Goal: Task Accomplishment & Management: Use online tool/utility

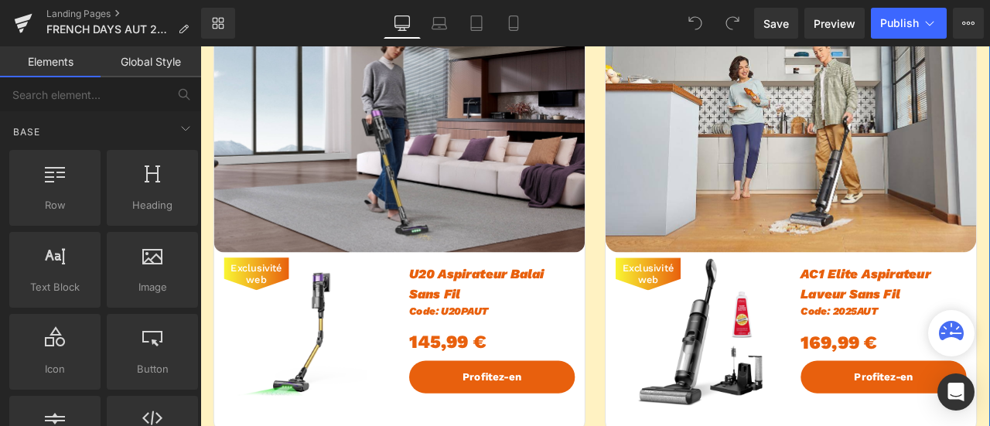
scroll to position [696, 0]
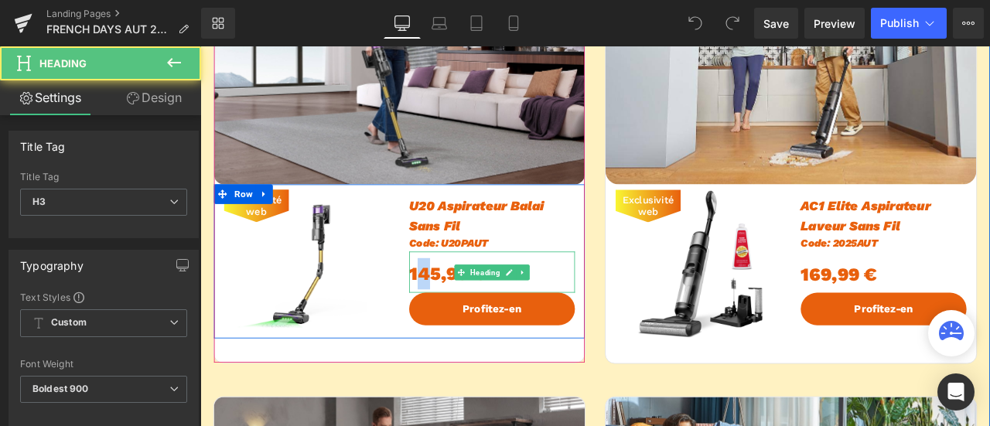
click at [464, 316] on div "145,99 €" at bounding box center [546, 313] width 196 height 49
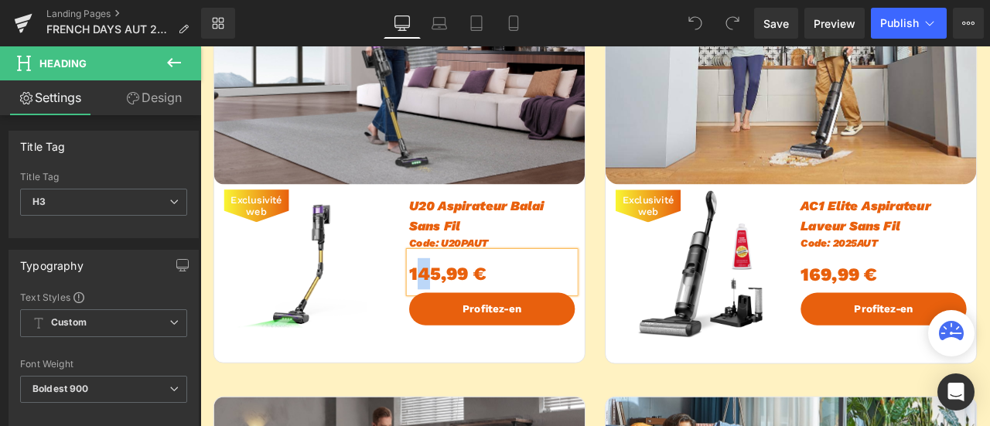
click at [466, 320] on div "145,99 €" at bounding box center [546, 313] width 196 height 49
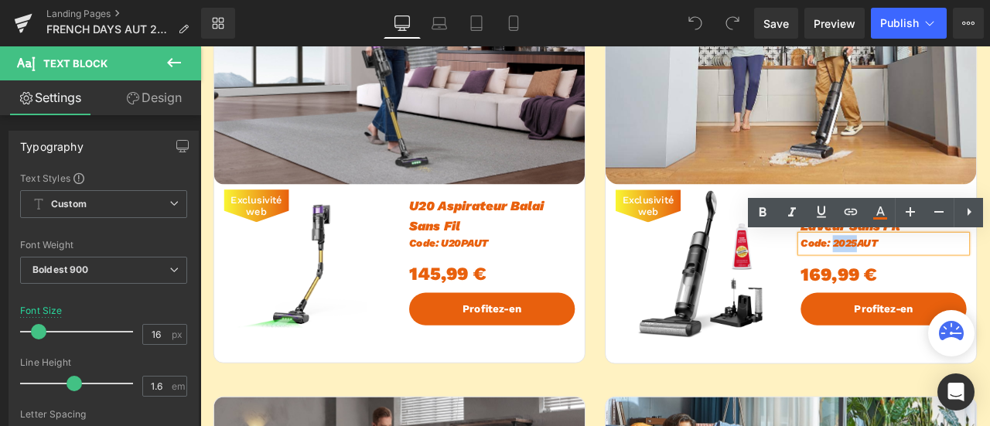
drag, startPoint x: 970, startPoint y: 280, endPoint x: 946, endPoint y: 281, distance: 24.8
click at [946, 281] on span "Code: 2025AUT" at bounding box center [957, 279] width 91 height 15
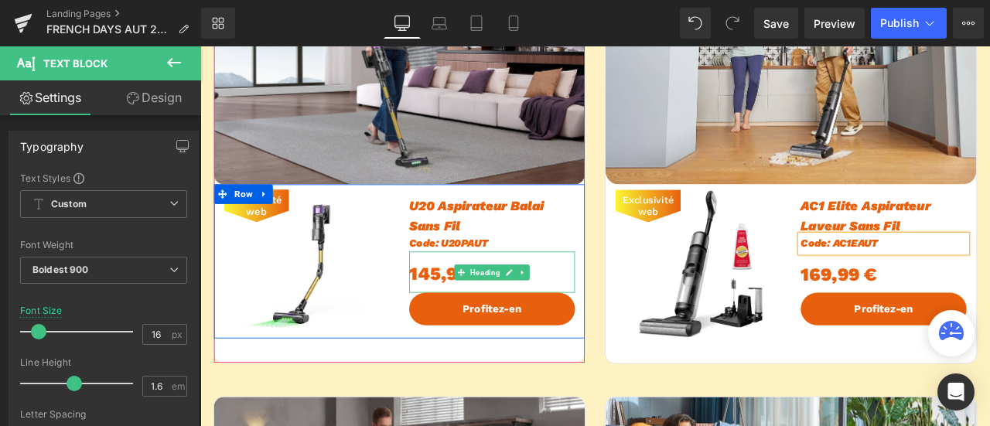
click at [465, 315] on div "145,99 €" at bounding box center [546, 313] width 196 height 49
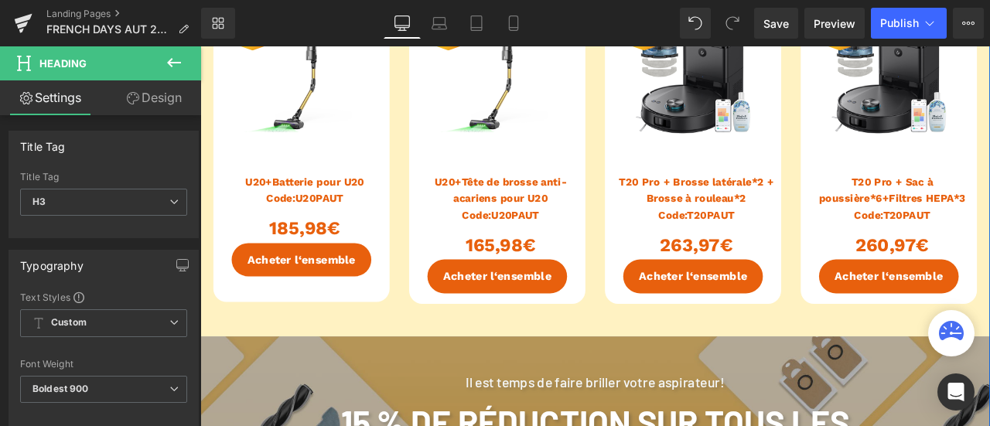
scroll to position [2242, 0]
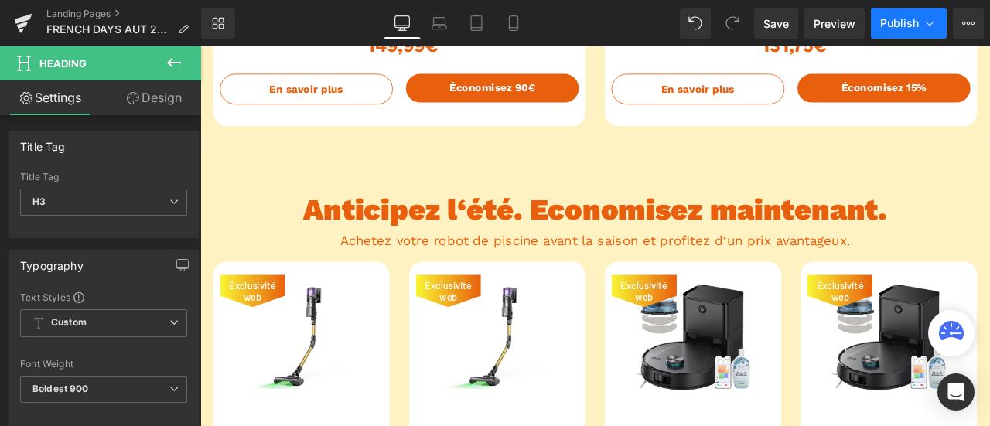
click at [899, 29] on button "Publish" at bounding box center [909, 23] width 76 height 31
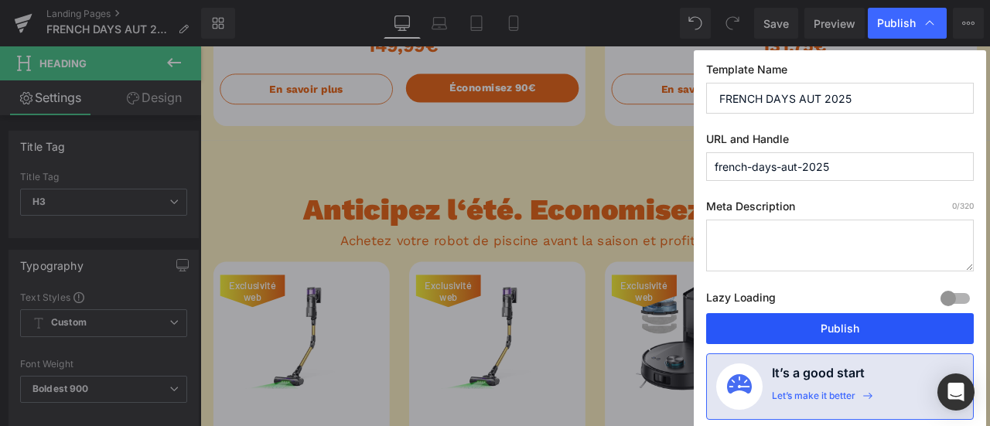
click at [830, 320] on button "Publish" at bounding box center [840, 328] width 268 height 31
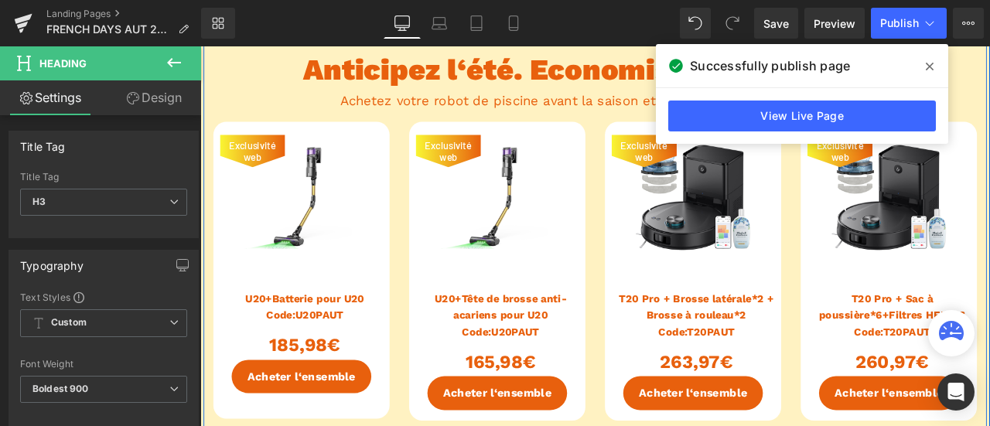
scroll to position [2474, 0]
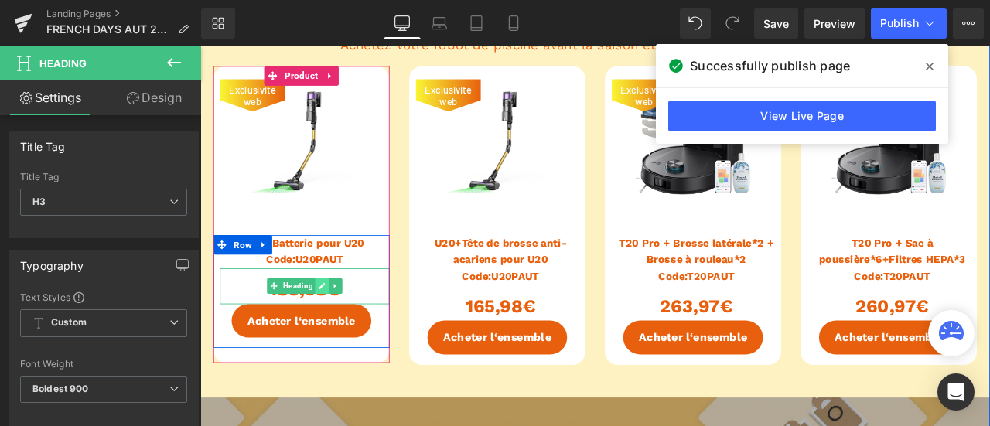
click at [336, 329] on link at bounding box center [344, 330] width 16 height 19
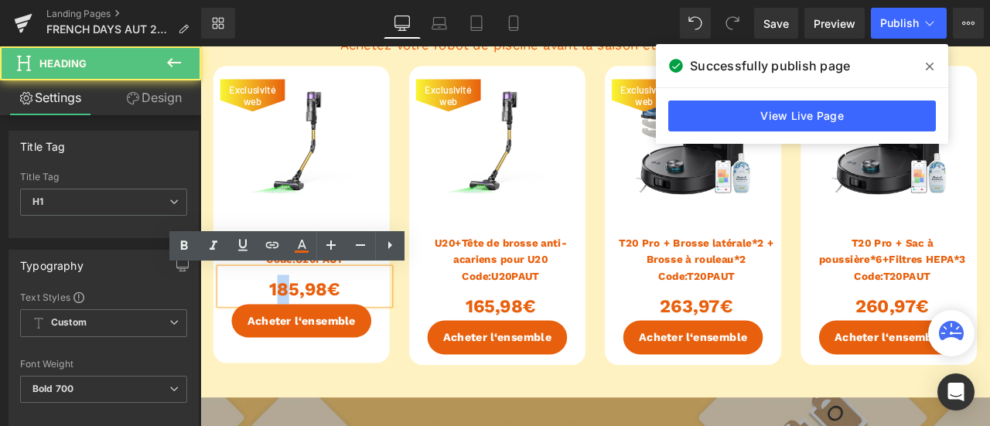
click at [291, 332] on h1 "185,98€" at bounding box center [323, 334] width 201 height 35
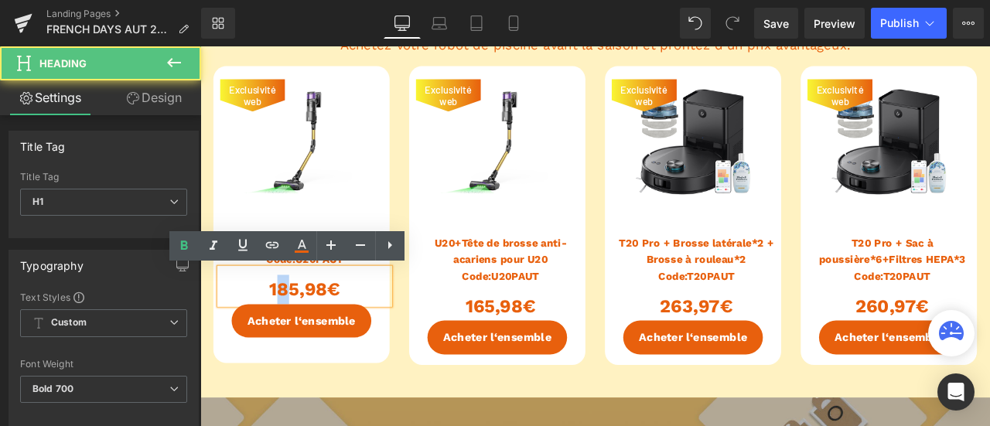
click at [290, 332] on h1 "185,98€" at bounding box center [323, 334] width 201 height 35
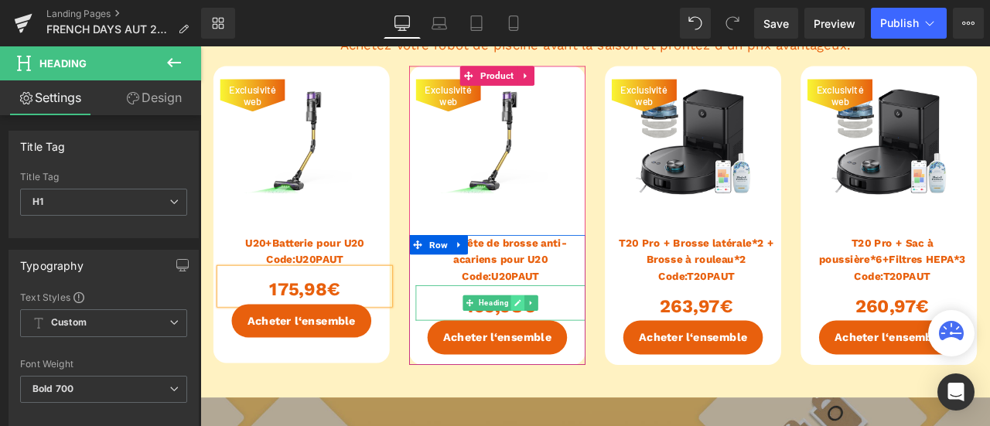
click at [573, 350] on icon at bounding box center [577, 350] width 8 height 8
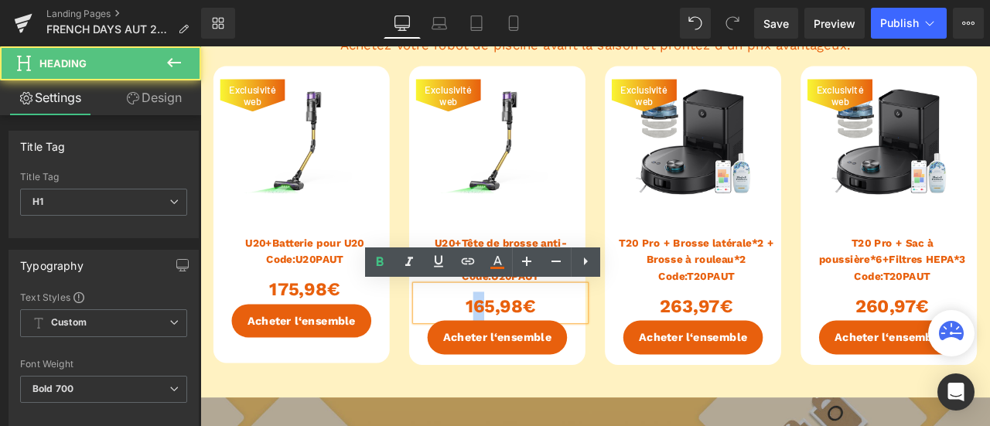
click at [523, 356] on h1 "165,98€" at bounding box center [555, 354] width 201 height 35
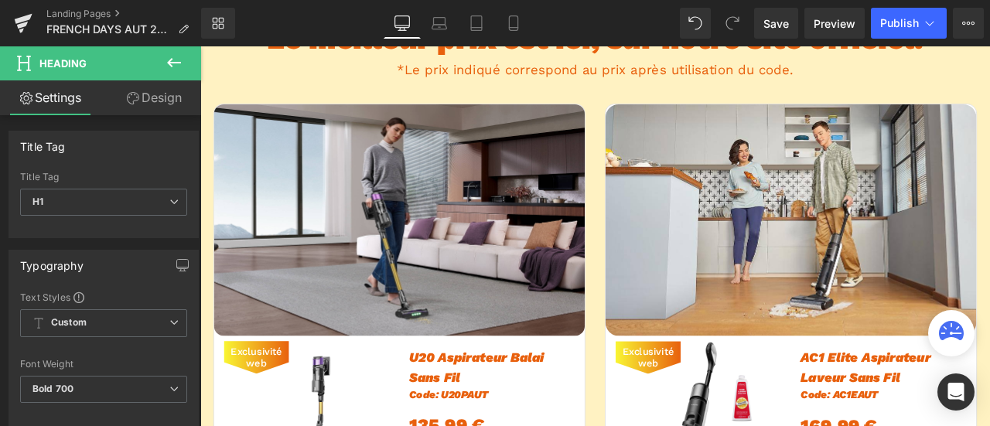
scroll to position [632, 0]
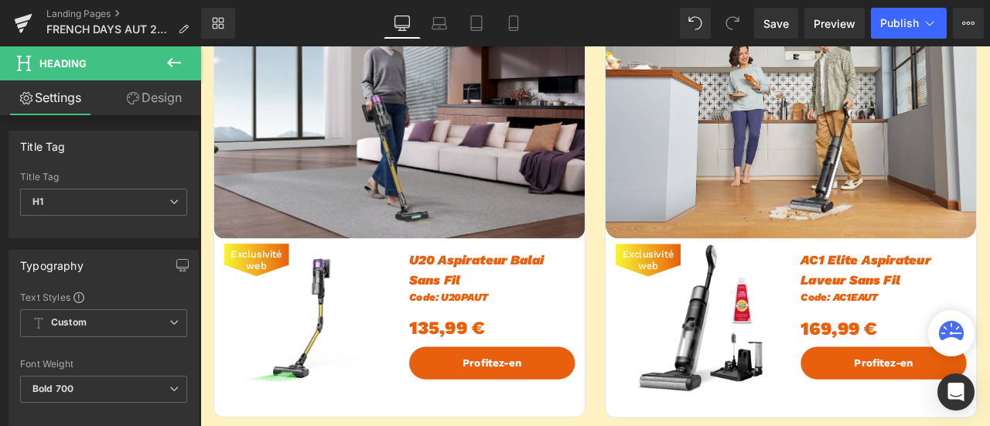
drag, startPoint x: 1133, startPoint y: 257, endPoint x: 1189, endPoint y: 154, distance: 118.0
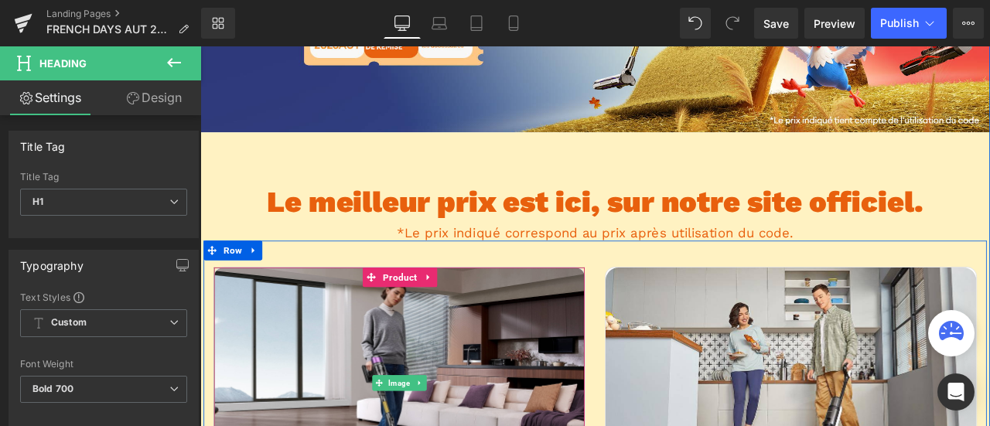
scroll to position [245, 0]
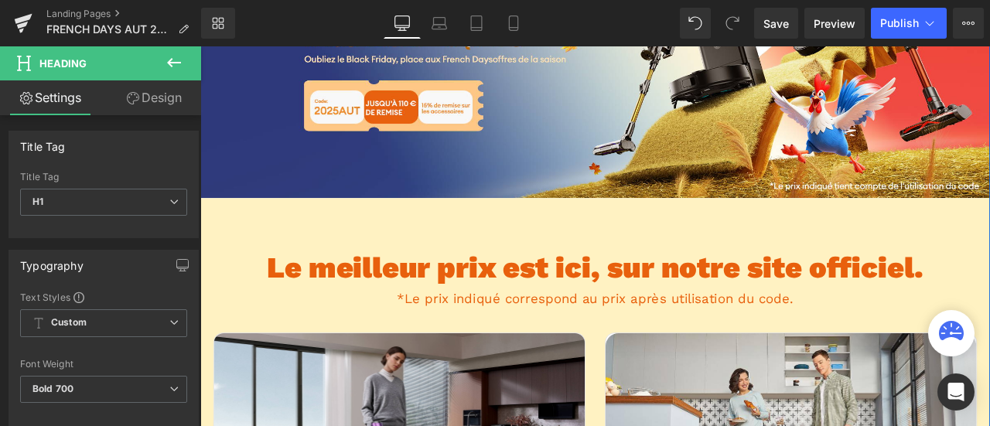
click at [575, 312] on h2 "Le meilleur prix est ici, sur notre site officiel." at bounding box center [668, 309] width 928 height 42
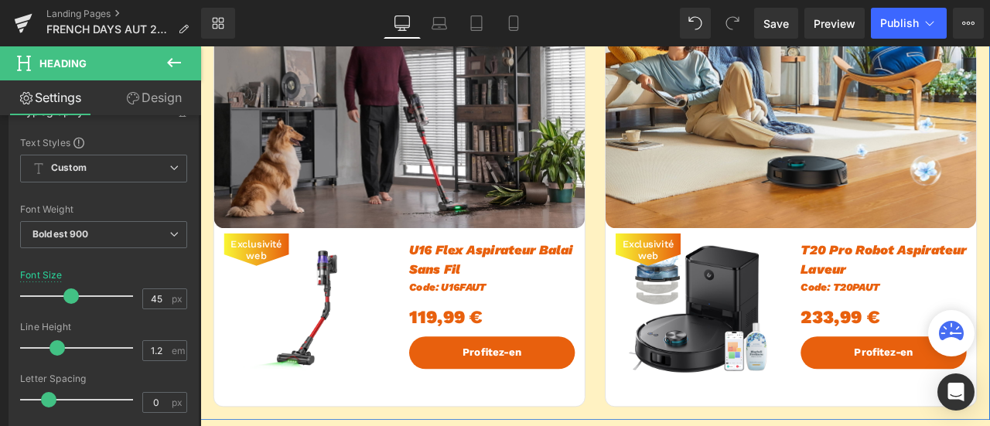
scroll to position [1173, 0]
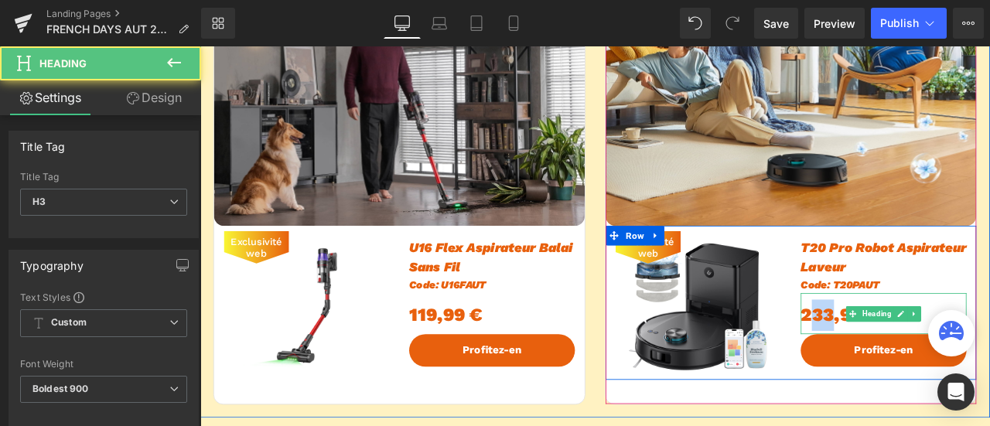
drag, startPoint x: 923, startPoint y: 363, endPoint x: 939, endPoint y: 365, distance: 16.3
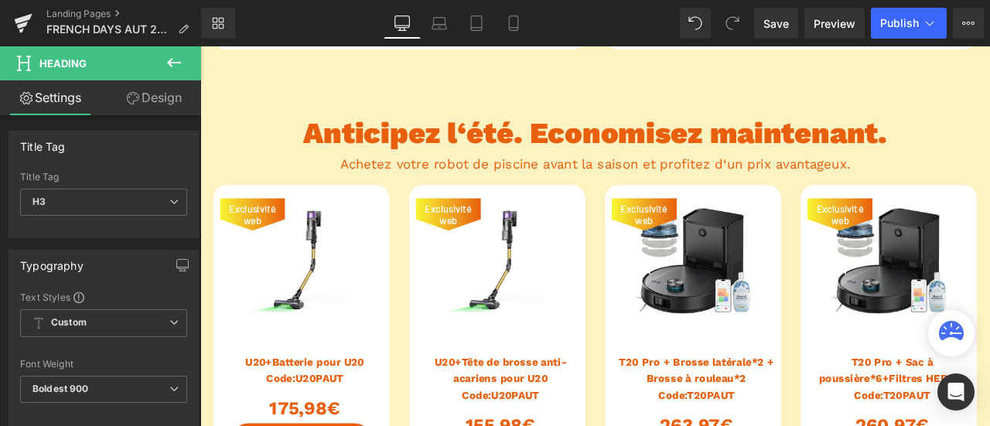
scroll to position [2487, 0]
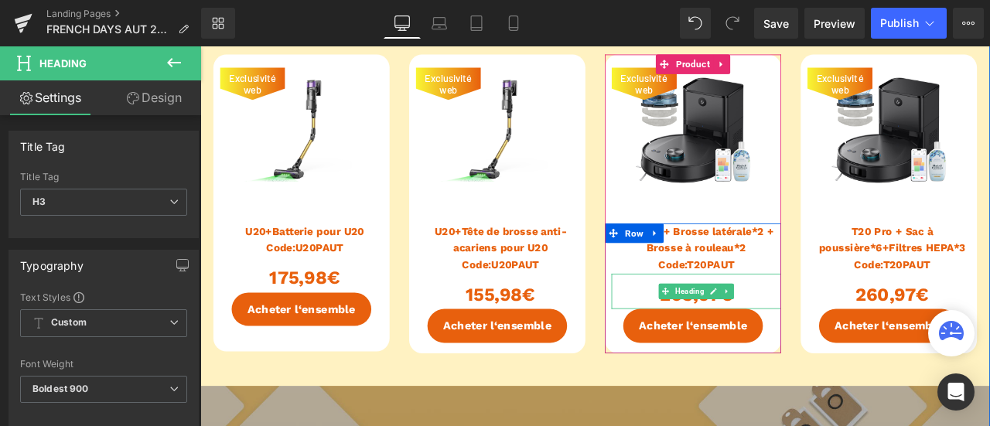
click at [770, 347] on h1 "263,97€" at bounding box center [787, 341] width 201 height 35
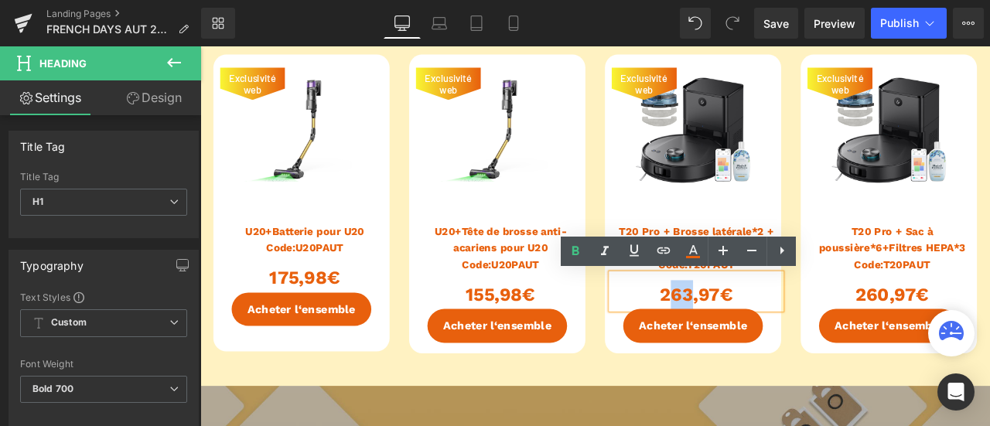
drag, startPoint x: 775, startPoint y: 341, endPoint x: 756, endPoint y: 342, distance: 18.6
click at [756, 342] on h1 "263,97€" at bounding box center [787, 341] width 201 height 35
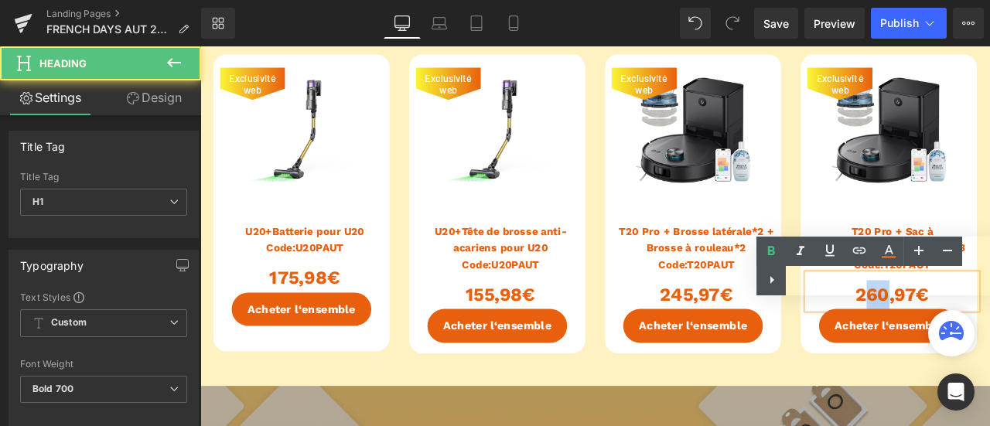
drag, startPoint x: 1011, startPoint y: 342, endPoint x: 988, endPoint y: 342, distance: 22.4
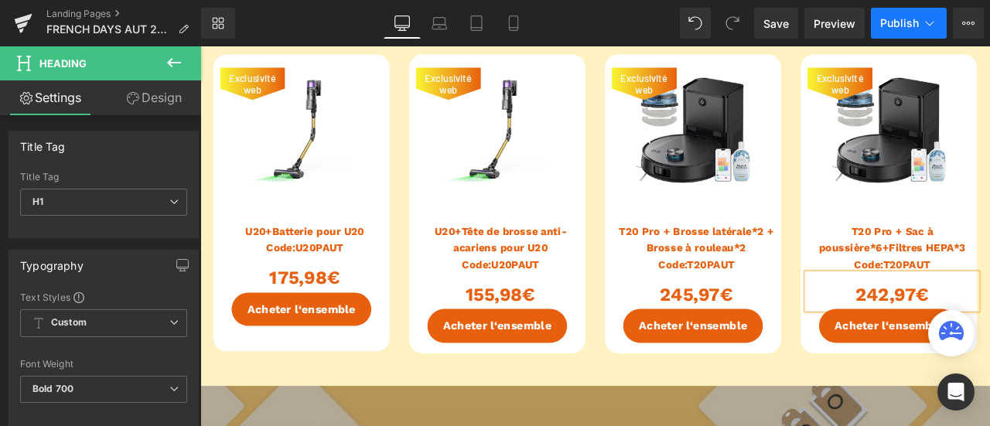
click at [889, 21] on span "Publish" at bounding box center [899, 23] width 39 height 12
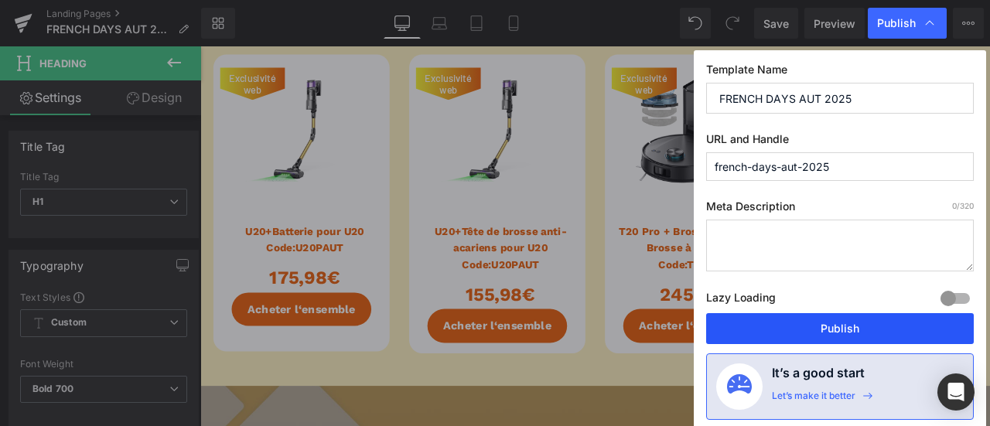
drag, startPoint x: 835, startPoint y: 315, endPoint x: 740, endPoint y: 299, distance: 96.5
click at [835, 315] on button "Publish" at bounding box center [840, 328] width 268 height 31
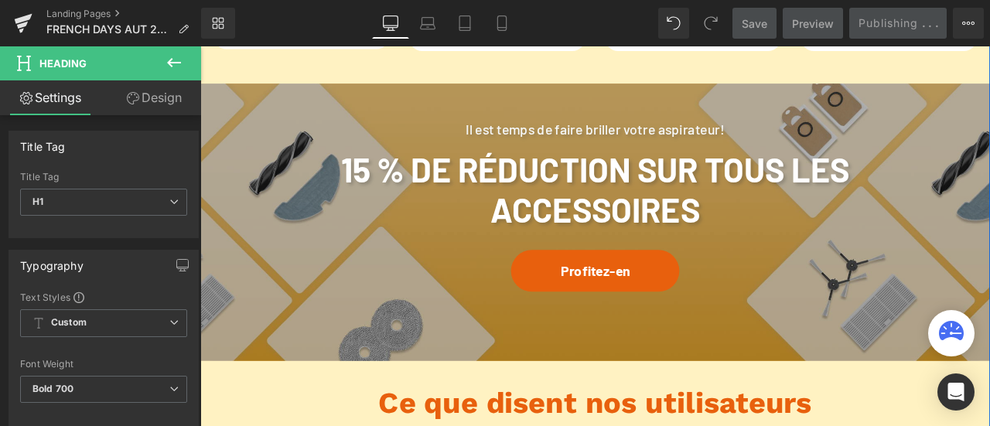
scroll to position [2797, 0]
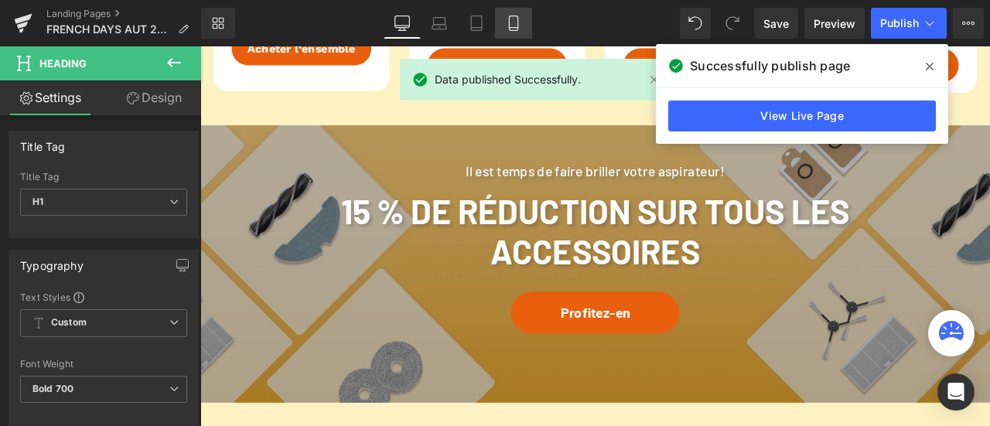
click at [516, 28] on icon at bounding box center [513, 28] width 9 height 0
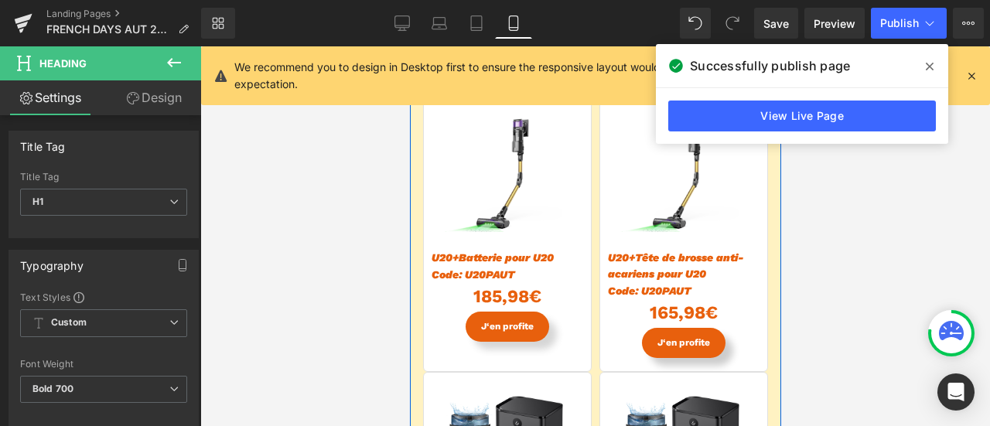
scroll to position [3711, 0]
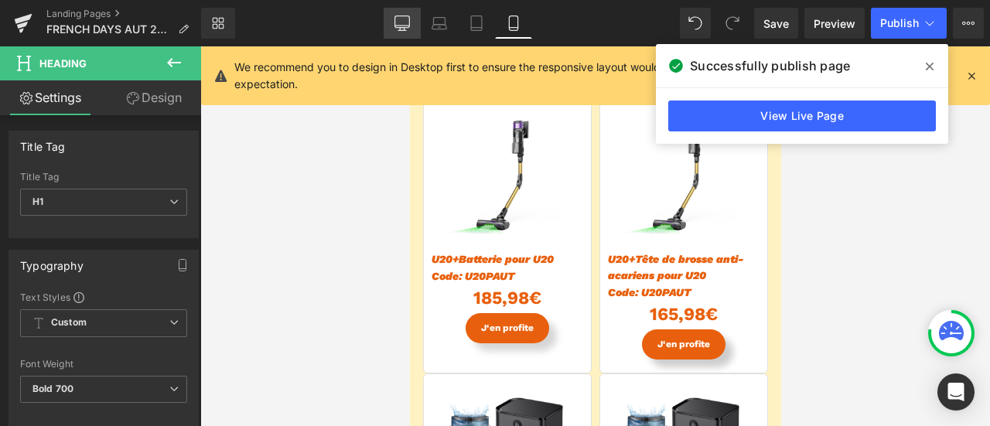
click at [398, 15] on link "Desktop" at bounding box center [402, 23] width 37 height 31
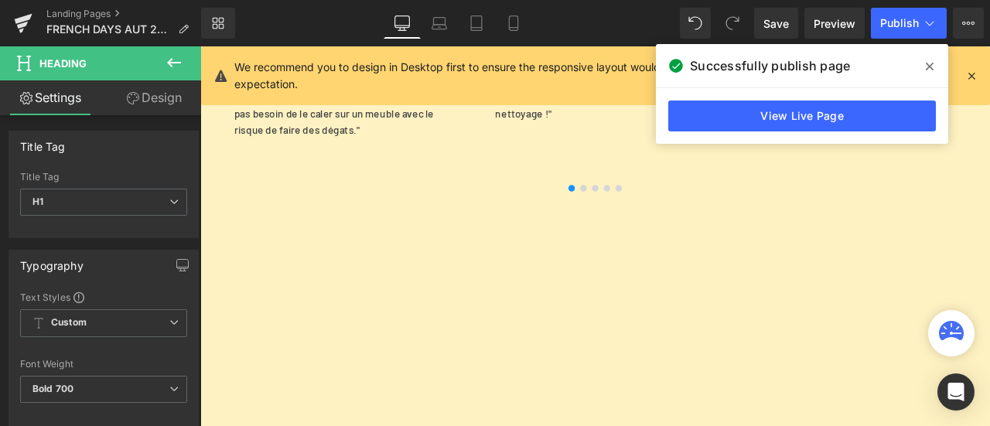
scroll to position [2627, 0]
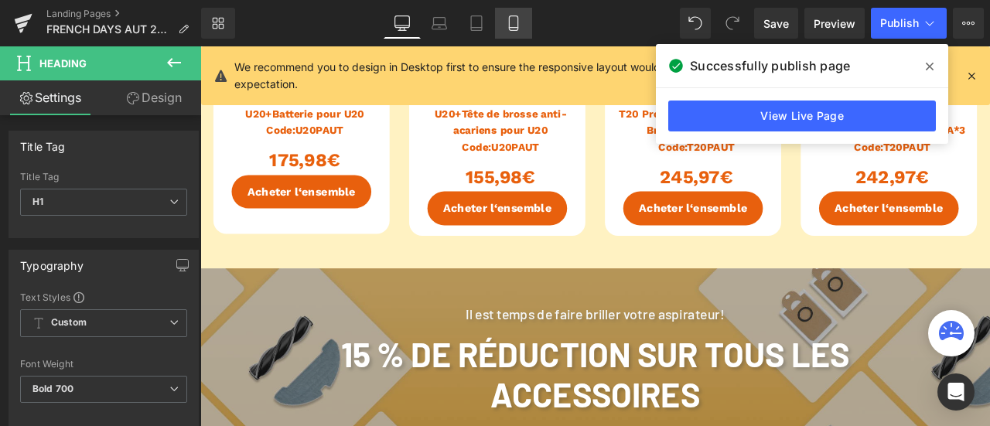
click at [513, 18] on icon at bounding box center [513, 22] width 15 height 15
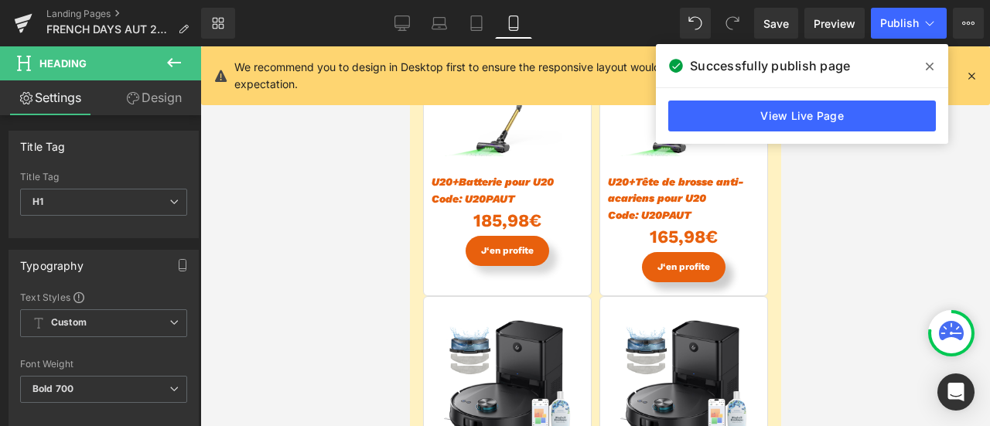
scroll to position [3711, 0]
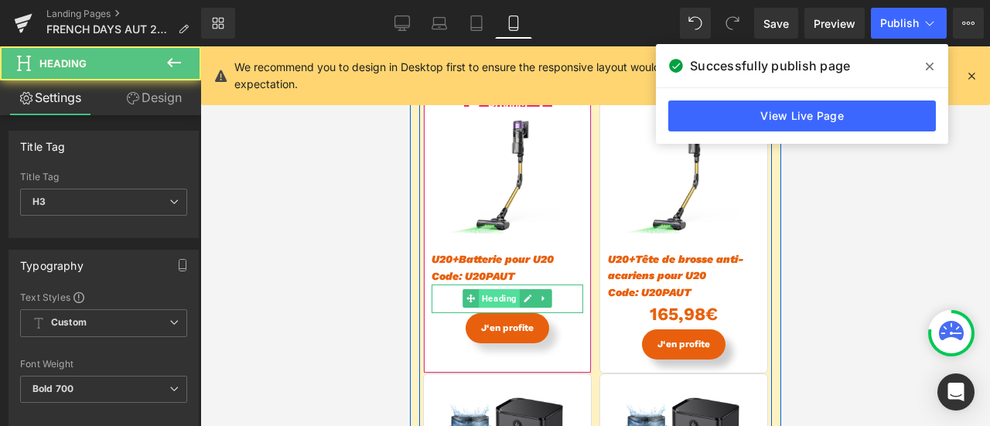
click at [479, 299] on div "185,98€ Heading" at bounding box center [507, 299] width 152 height 29
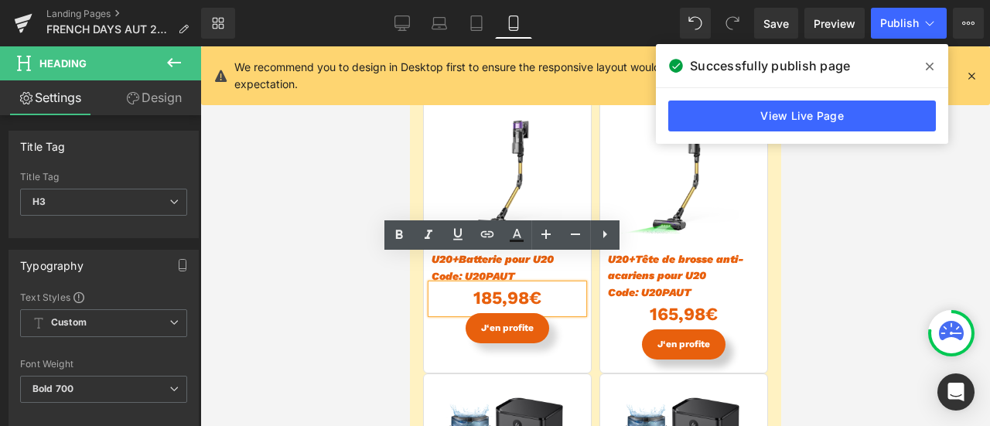
click at [481, 298] on div "185,98€" at bounding box center [507, 299] width 152 height 29
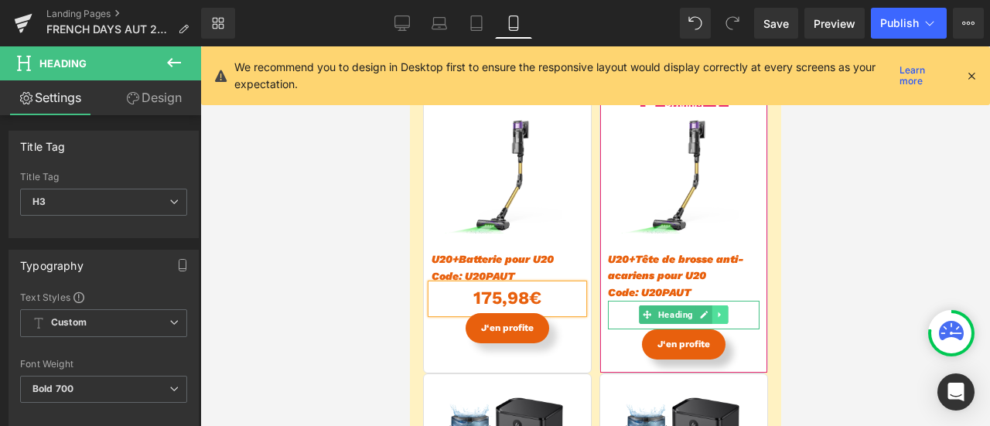
click at [711, 315] on link at bounding box center [719, 314] width 16 height 19
click at [675, 316] on icon at bounding box center [679, 314] width 9 height 9
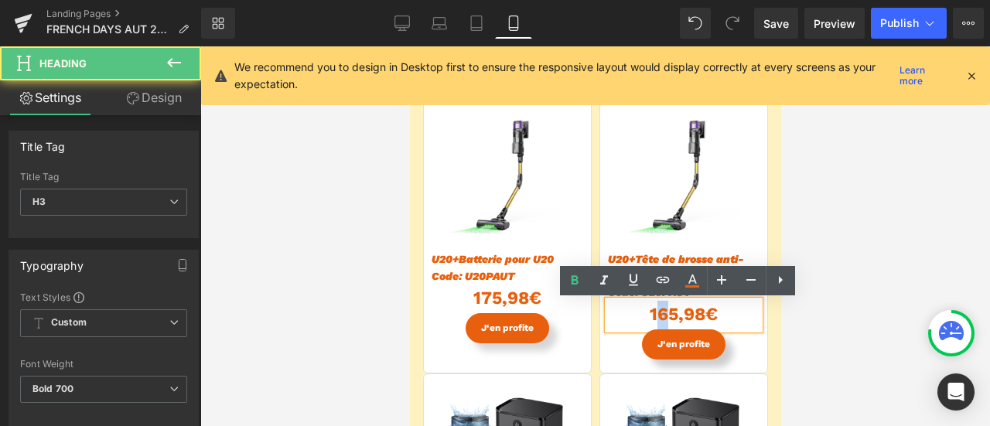
click at [653, 315] on div "165,98€" at bounding box center [683, 315] width 152 height 29
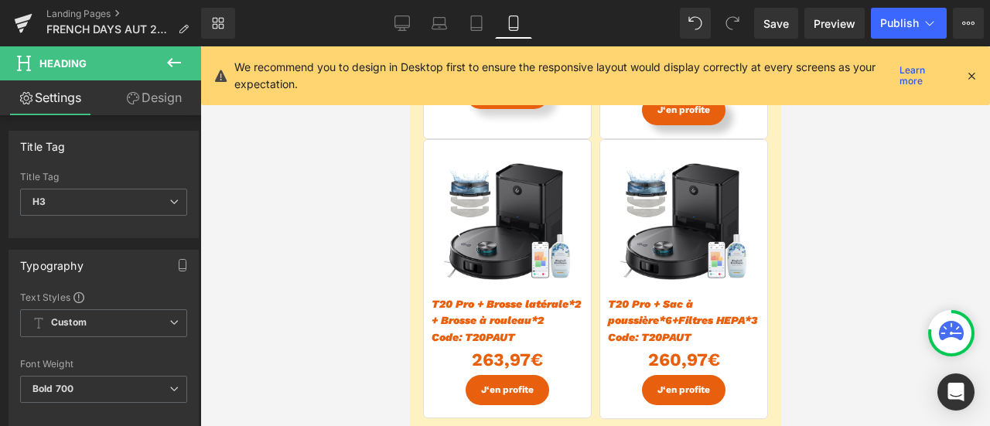
scroll to position [4021, 0]
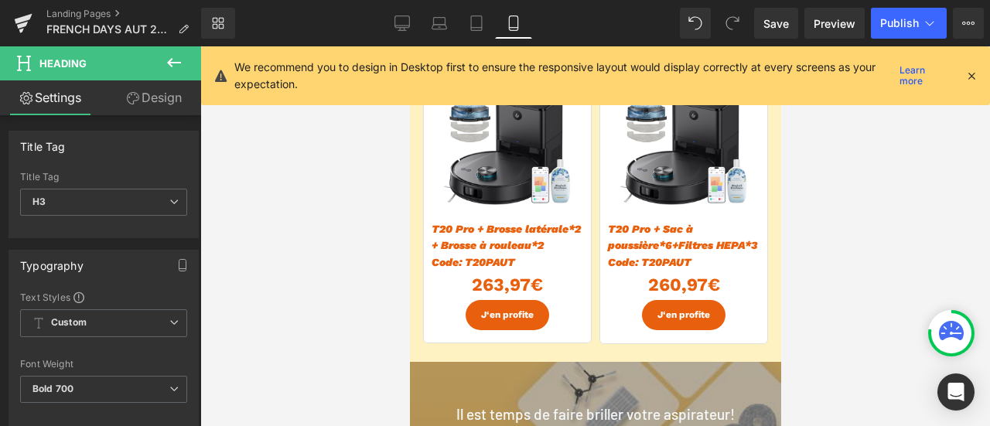
drag, startPoint x: 391, startPoint y: 26, endPoint x: 424, endPoint y: 95, distance: 76.8
click at [391, 26] on link "Desktop" at bounding box center [402, 23] width 37 height 31
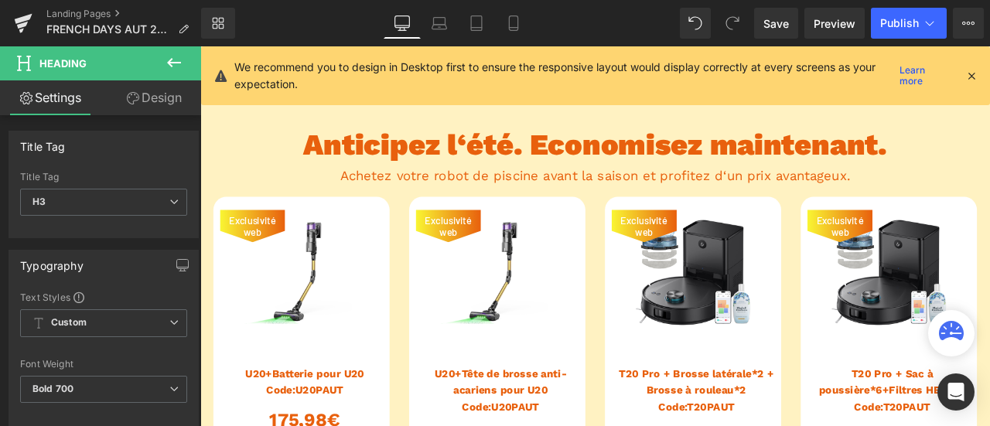
scroll to position [2397, 0]
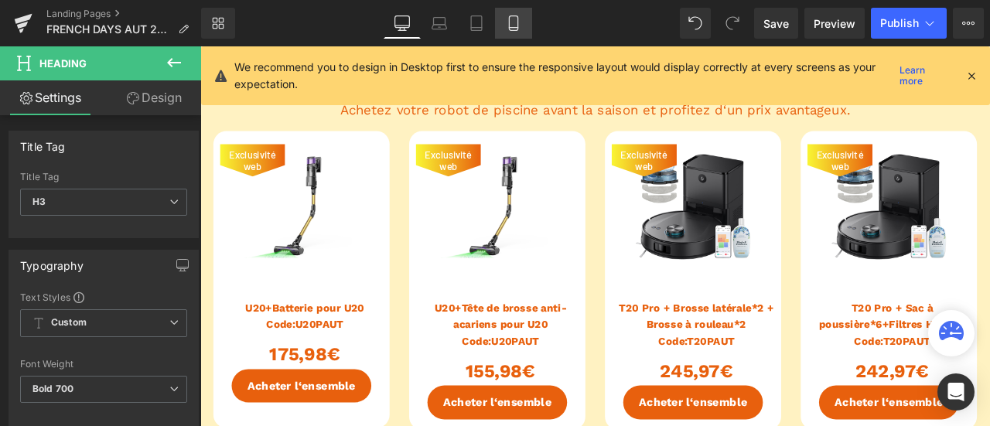
click at [511, 28] on icon at bounding box center [513, 28] width 9 height 0
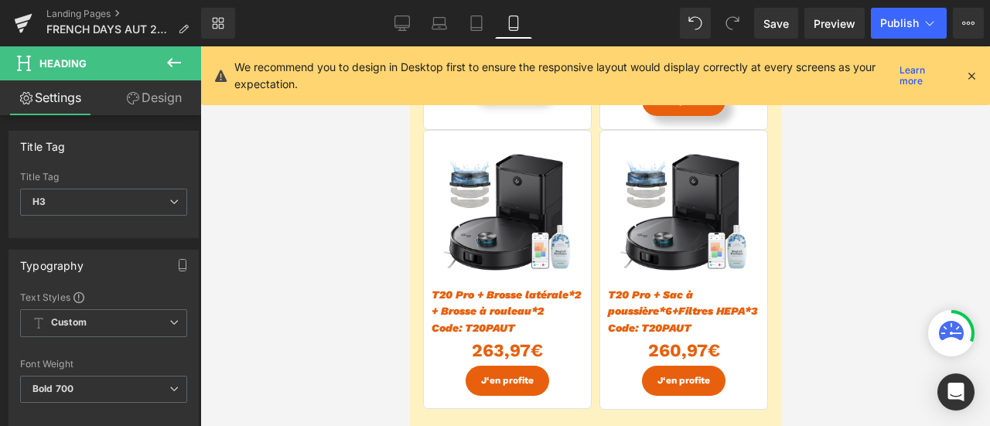
scroll to position [4069, 0]
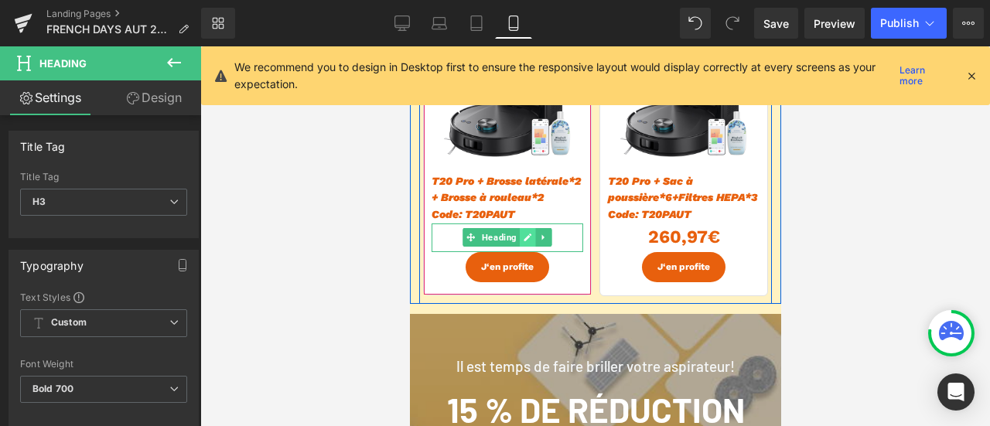
click at [526, 237] on link at bounding box center [527, 237] width 16 height 19
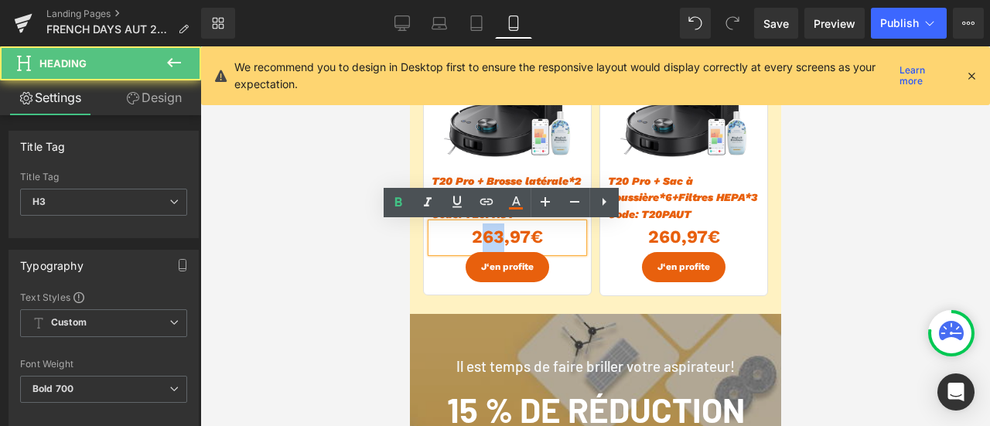
drag, startPoint x: 494, startPoint y: 237, endPoint x: 479, endPoint y: 237, distance: 14.7
click at [479, 237] on div "263,97€" at bounding box center [507, 237] width 152 height 29
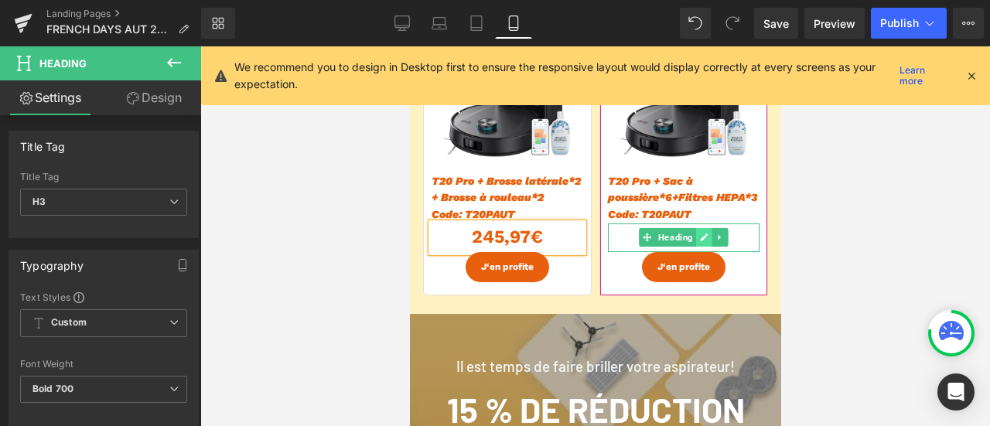
click at [700, 236] on icon at bounding box center [704, 238] width 8 height 8
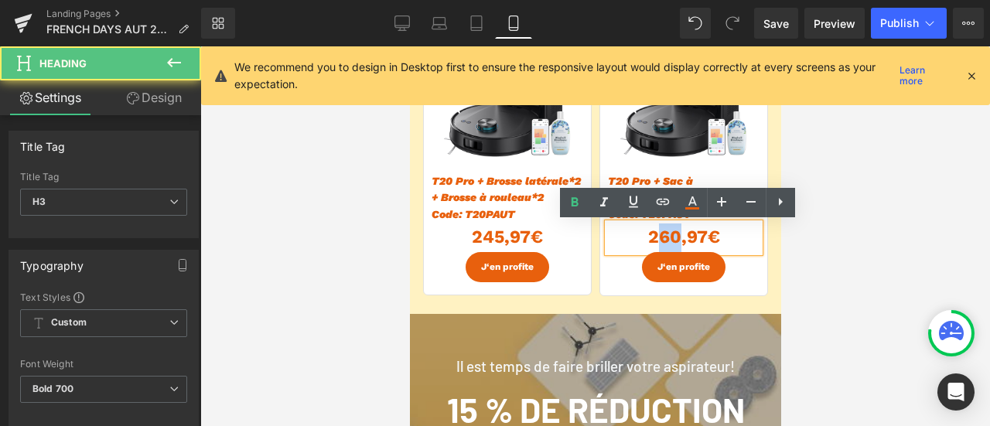
drag, startPoint x: 670, startPoint y: 239, endPoint x: 656, endPoint y: 239, distance: 14.7
click at [656, 239] on div "260,97€" at bounding box center [683, 237] width 152 height 29
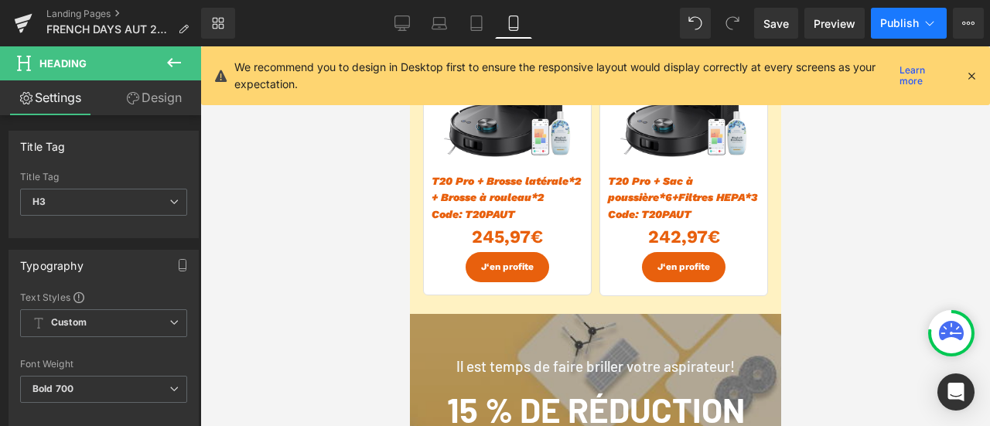
click at [903, 24] on span "Publish" at bounding box center [899, 23] width 39 height 12
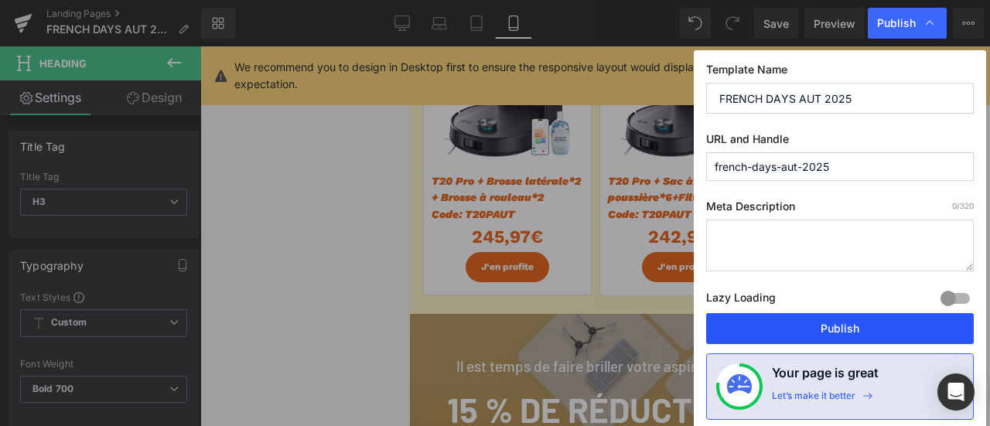
drag, startPoint x: 824, startPoint y: 324, endPoint x: 307, endPoint y: 239, distance: 524.2
click at [824, 324] on button "Publish" at bounding box center [840, 328] width 268 height 31
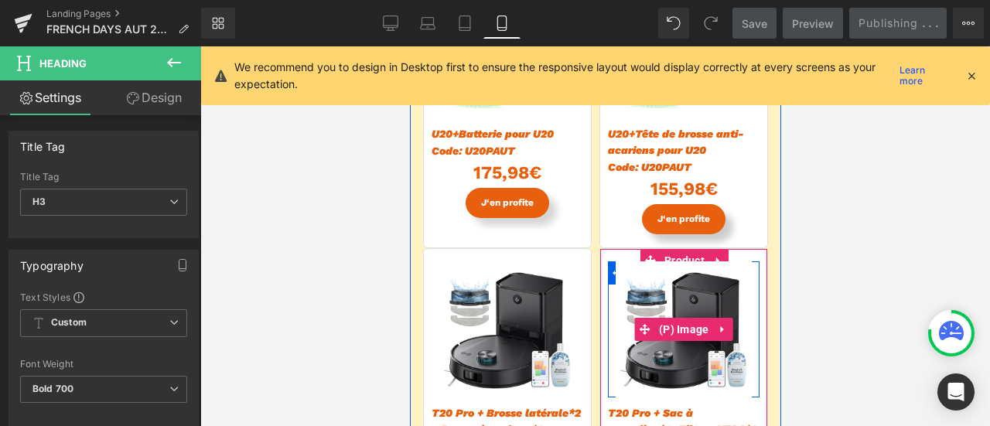
scroll to position [3991, 0]
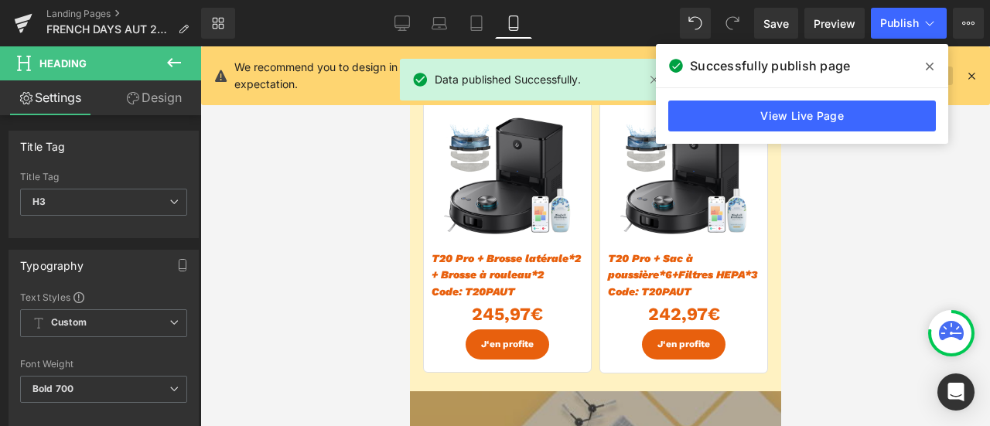
drag, startPoint x: 932, startPoint y: 64, endPoint x: 920, endPoint y: 69, distance: 13.2
click at [932, 64] on icon at bounding box center [930, 66] width 8 height 12
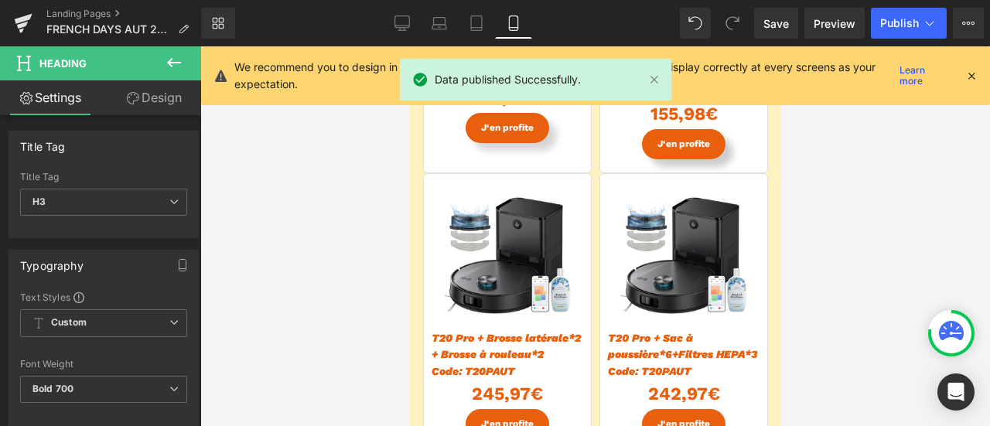
scroll to position [3837, 0]
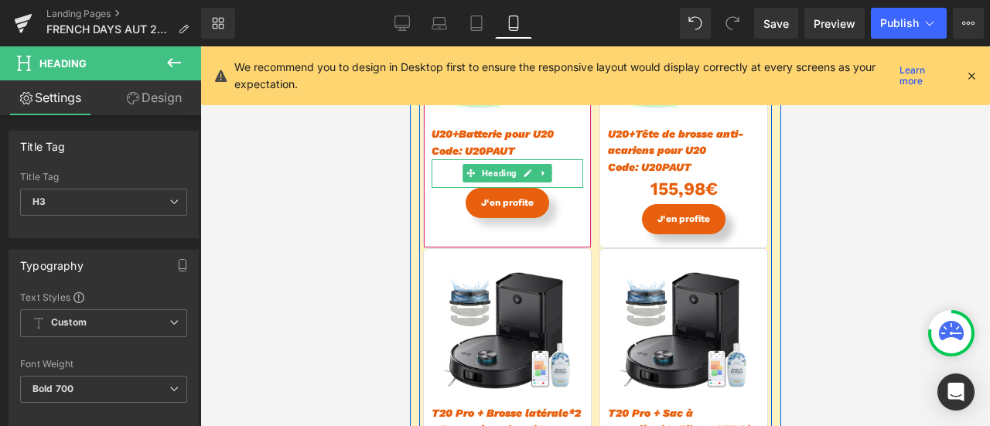
click at [523, 173] on icon at bounding box center [527, 173] width 9 height 9
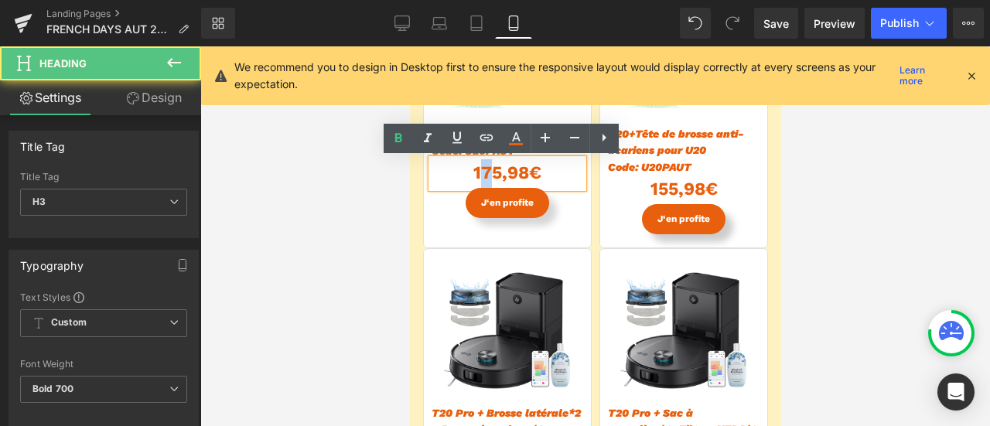
click at [476, 176] on div "175,98€" at bounding box center [507, 173] width 152 height 29
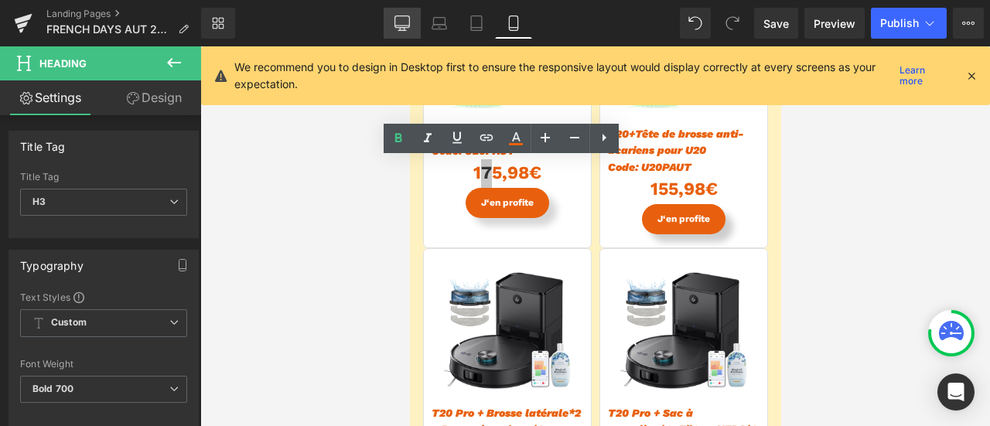
click at [393, 19] on link "Desktop" at bounding box center [402, 23] width 37 height 31
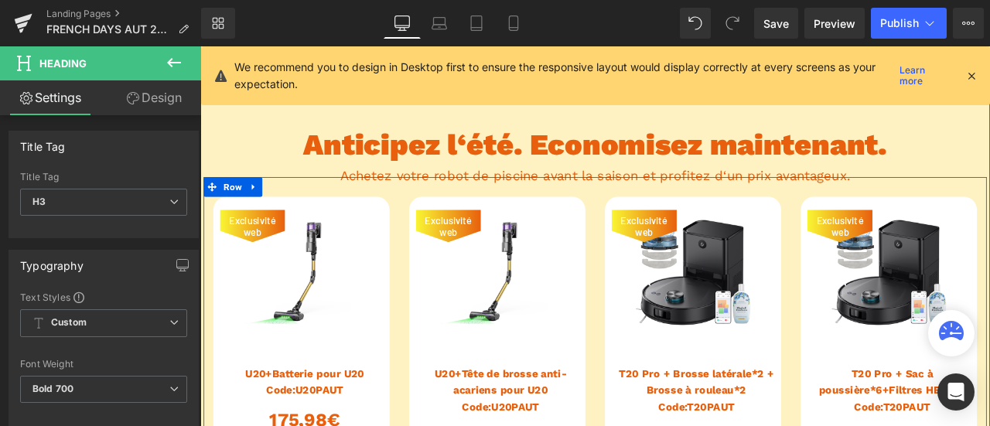
scroll to position [2397, 0]
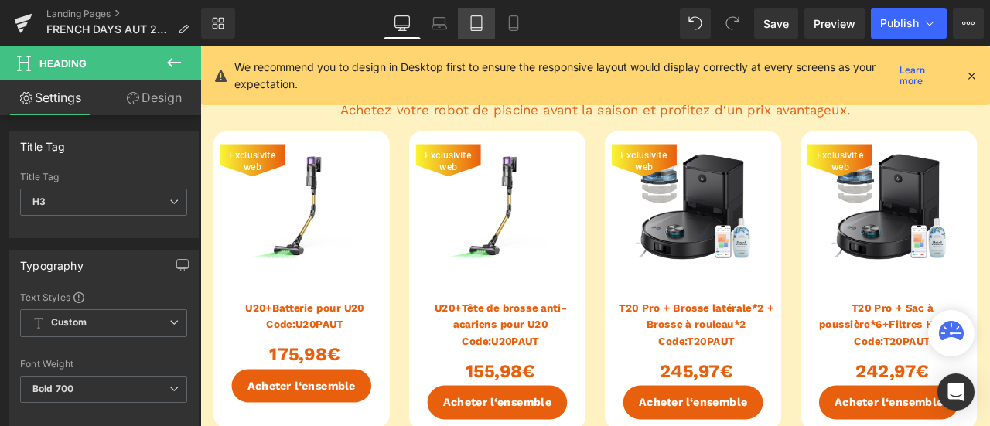
click at [481, 18] on icon at bounding box center [476, 22] width 15 height 15
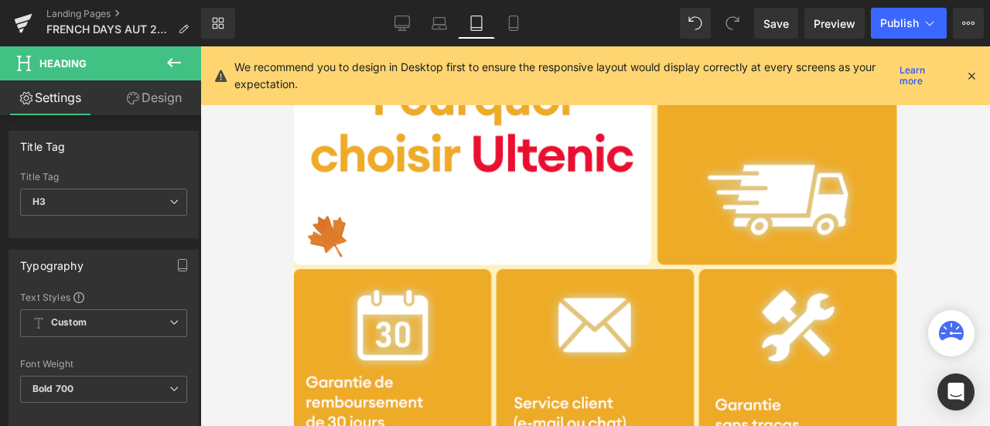
scroll to position [1701, 0]
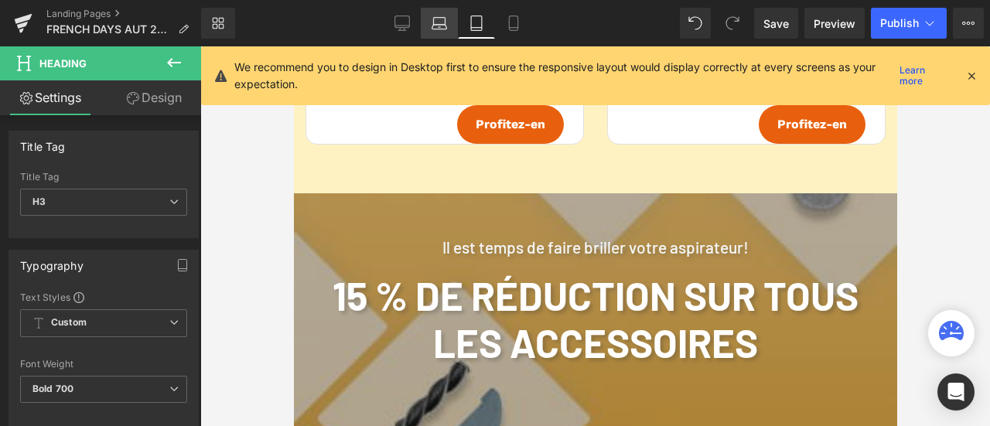
click at [431, 29] on link "Laptop" at bounding box center [439, 23] width 37 height 31
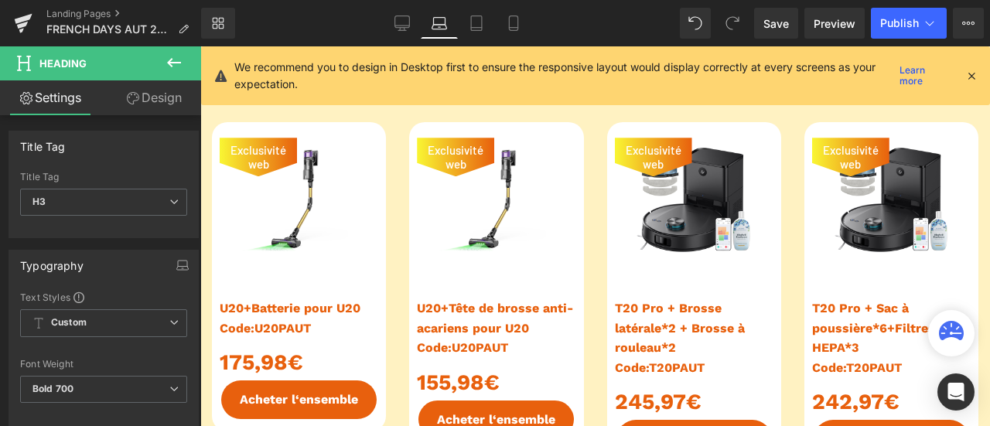
scroll to position [3170, 0]
